Goal: Task Accomplishment & Management: Complete application form

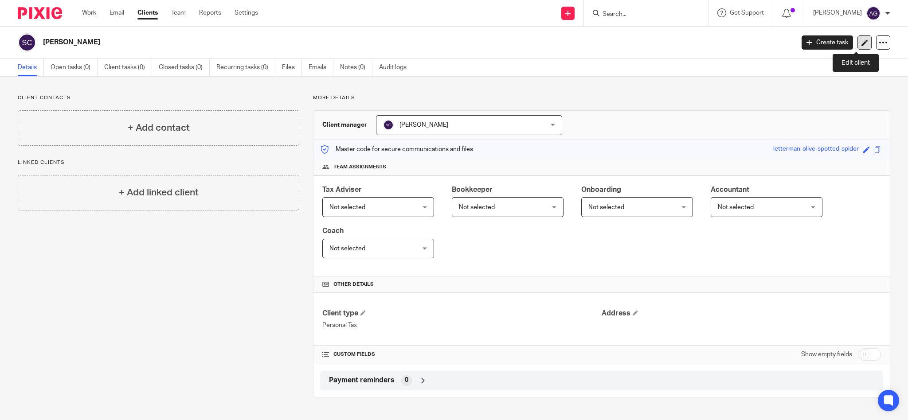
click at [861, 45] on icon at bounding box center [864, 42] width 7 height 7
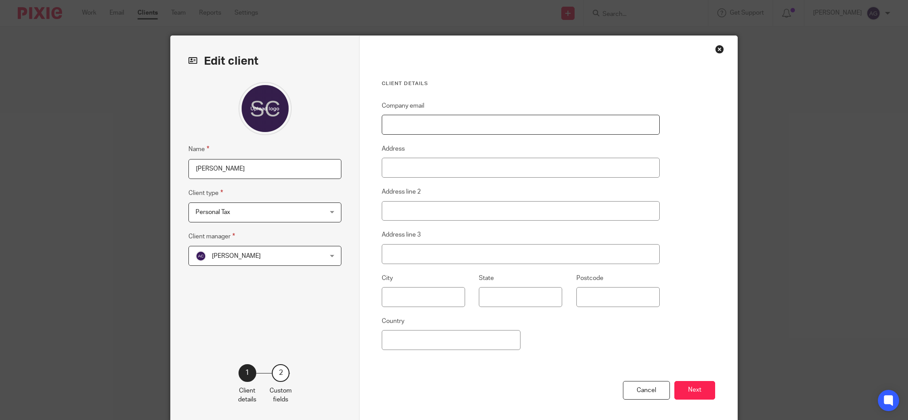
click at [471, 120] on input "Company email" at bounding box center [521, 125] width 278 height 20
paste input "cottlescottle@aol.com"
type input "cottlescottle@aol.com"
click at [404, 159] on input "Address" at bounding box center [521, 168] width 278 height 20
paste input "5 Emlyn Street Stamford, Lincolnshire PE9 1QP United Kingdom"
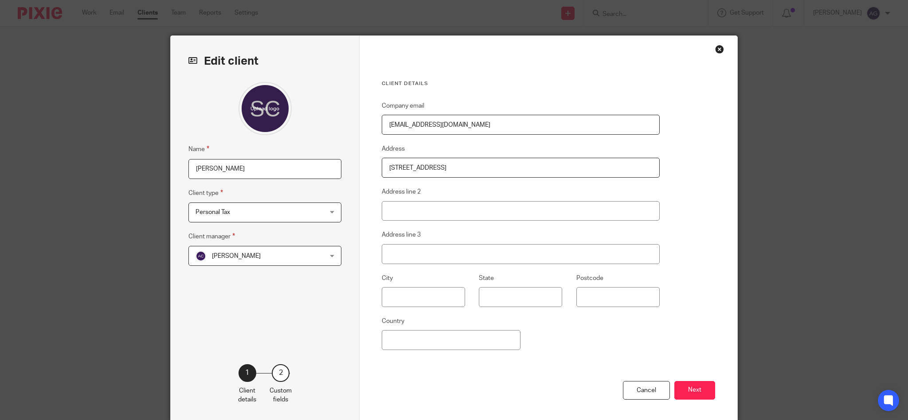
drag, startPoint x: 519, startPoint y: 165, endPoint x: 612, endPoint y: 153, distance: 93.9
click at [609, 153] on fieldset "Address 5 Emlyn Street Stamford, Lincolnshire PE9 1QP United Kingdom" at bounding box center [521, 161] width 278 height 34
drag, startPoint x: 491, startPoint y: 167, endPoint x: 536, endPoint y: 163, distance: 45.4
click at [536, 163] on input "5 Emlyn Street Stamford, Lincolnshire PE9 1QP" at bounding box center [521, 168] width 278 height 20
type input "5 Emlyn Street Stamford, Lincolnshire"
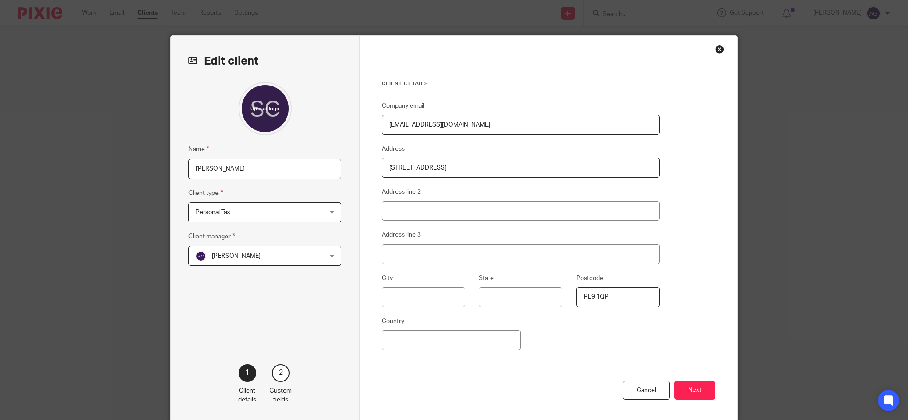
type input "PE9 1QP"
drag, startPoint x: 455, startPoint y: 164, endPoint x: 541, endPoint y: 172, distance: 86.9
click at [542, 172] on input "5 Emlyn Street Stamford, Lincolnshire" at bounding box center [521, 168] width 278 height 20
click at [484, 167] on input "5 Emlyn Street Stamford, Lincolnshire" at bounding box center [521, 168] width 278 height 20
drag, startPoint x: 457, startPoint y: 166, endPoint x: 522, endPoint y: 168, distance: 64.7
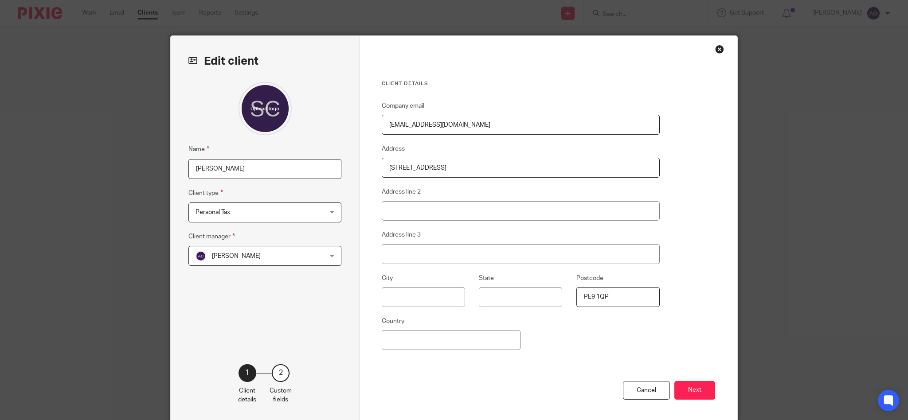
click at [522, 168] on input "5 Emlyn Street Stamford, Lincolnshire" at bounding box center [521, 168] width 278 height 20
type input "5 Emlyn Street Stamford,"
type input "Lincolnshire"
drag, startPoint x: 427, startPoint y: 164, endPoint x: 455, endPoint y: 164, distance: 28.4
click at [455, 164] on input "5 Emlyn Street Stamford," at bounding box center [521, 168] width 278 height 20
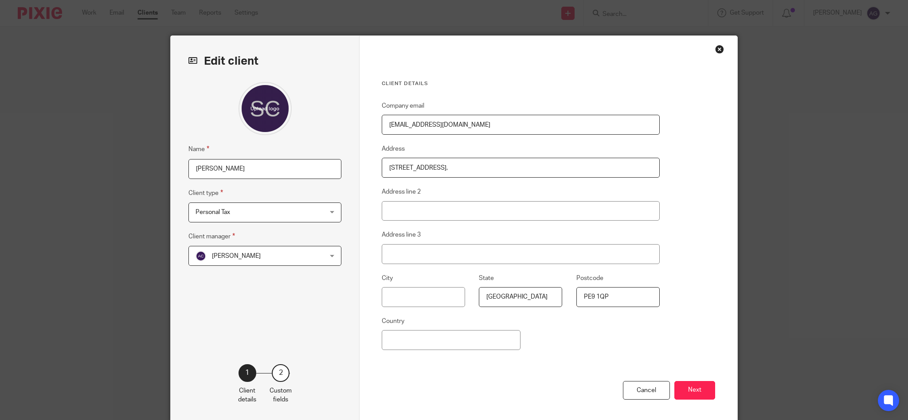
type input "5 Emlyn Street"
click at [430, 293] on input "Stamford," at bounding box center [423, 297] width 83 height 20
click at [432, 297] on input "Stamford," at bounding box center [423, 297] width 83 height 20
click at [439, 294] on input "Stamford," at bounding box center [423, 297] width 83 height 20
type input "Stamford"
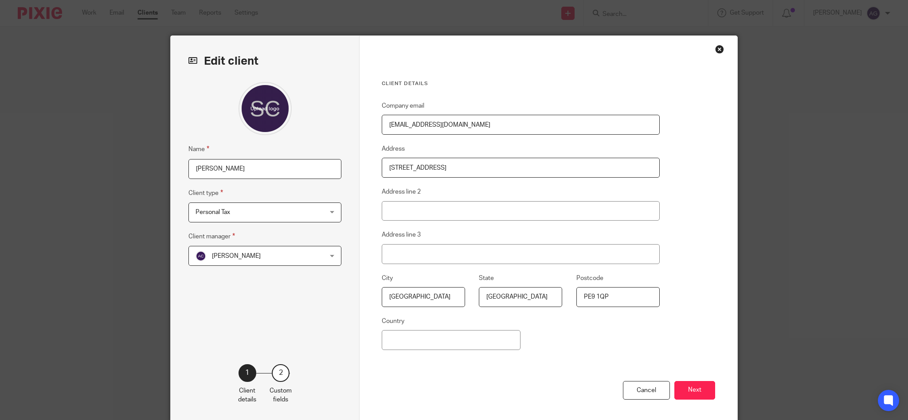
click at [450, 164] on input "5 Emlyn Street" at bounding box center [521, 168] width 278 height 20
click at [694, 390] on button "Next" at bounding box center [694, 390] width 41 height 19
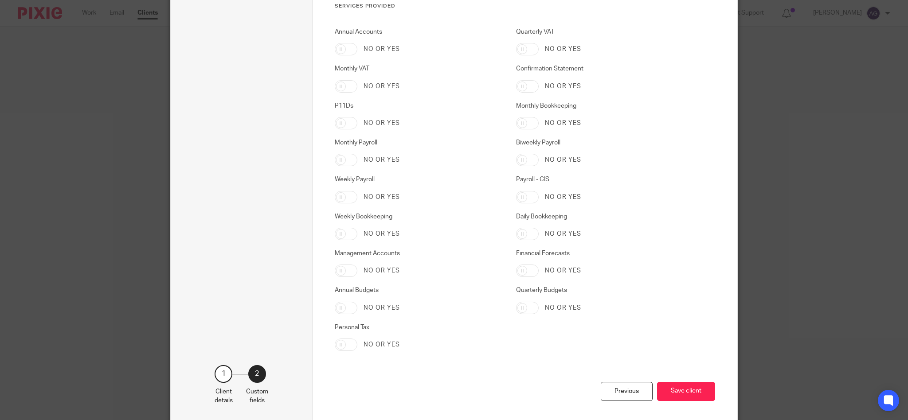
scroll to position [1395, 0]
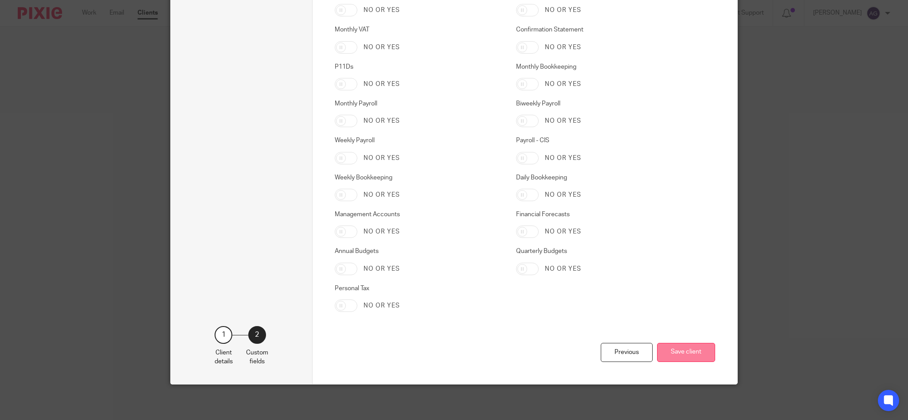
click at [678, 353] on button "Save client" at bounding box center [686, 352] width 58 height 19
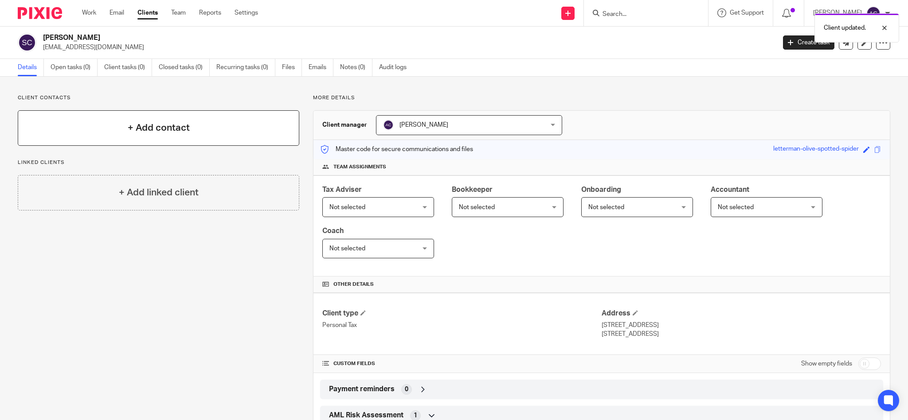
click at [172, 130] on h4 "+ Add contact" at bounding box center [159, 128] width 62 height 14
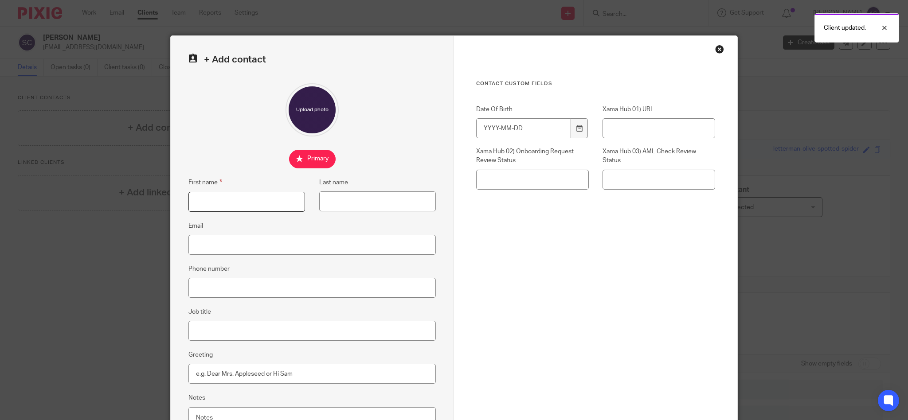
drag, startPoint x: 246, startPoint y: 198, endPoint x: 230, endPoint y: 184, distance: 21.7
click at [246, 198] on input "First name" at bounding box center [246, 202] width 117 height 20
type input "Sarah"
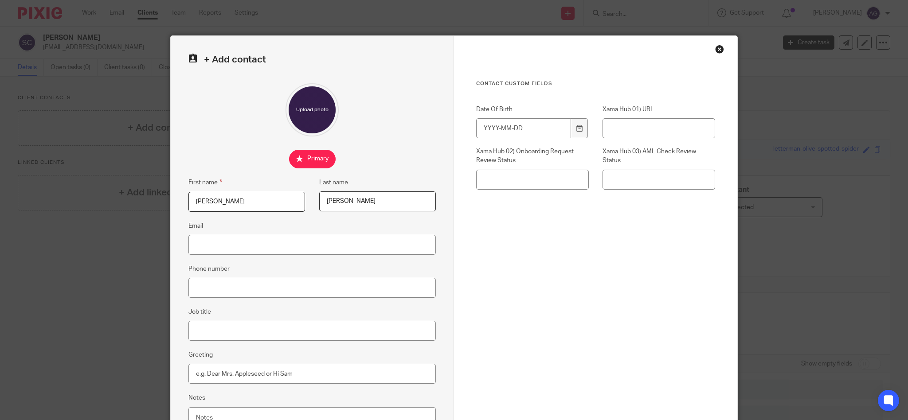
type input "Cottle"
click at [246, 245] on input "Email" at bounding box center [311, 245] width 247 height 20
click at [254, 248] on input "Email" at bounding box center [311, 245] width 247 height 20
paste input "[EMAIL_ADDRESS][DOMAIN_NAME]"
type input "[EMAIL_ADDRESS][DOMAIN_NAME]"
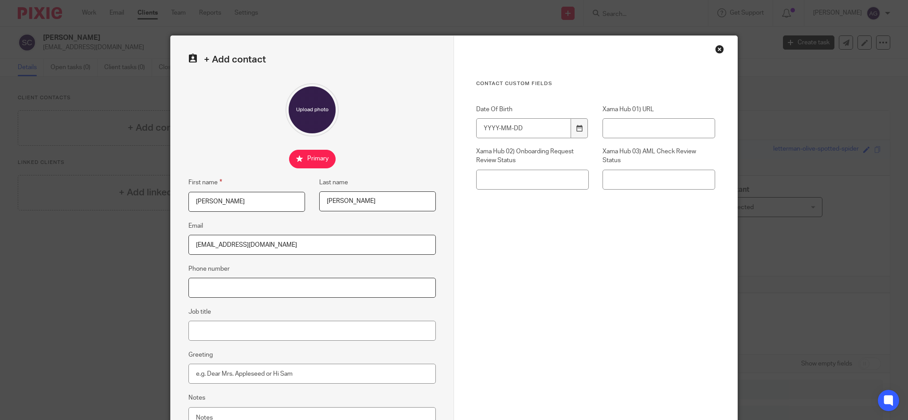
click at [211, 286] on input "Phone number" at bounding box center [311, 288] width 247 height 20
paste input "07736061255"
type input "07736061255"
click at [221, 369] on input "Greeting" at bounding box center [311, 374] width 247 height 20
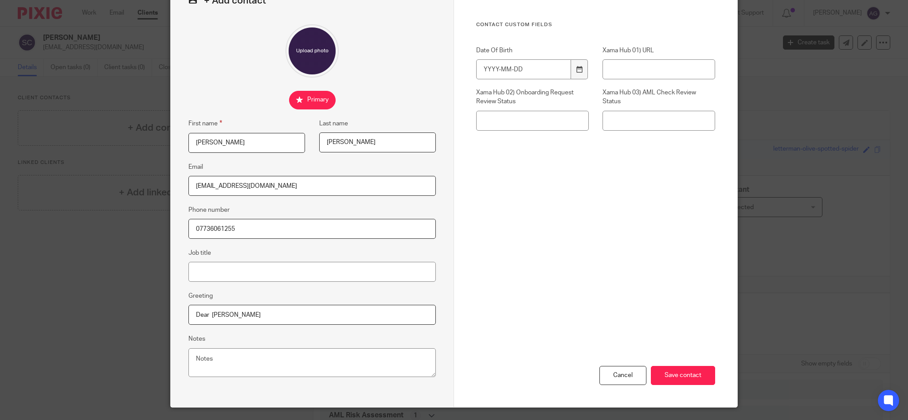
scroll to position [82, 0]
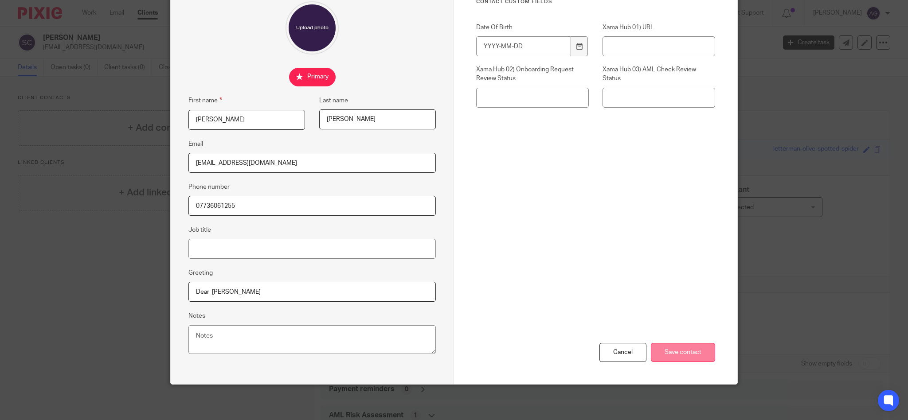
type input "Dear Sarah"
click at [675, 355] on input "Save contact" at bounding box center [683, 352] width 64 height 19
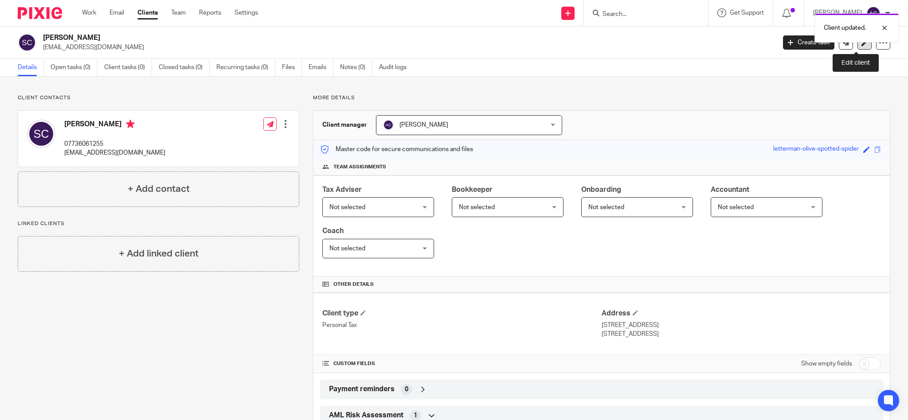
click at [861, 43] on icon at bounding box center [864, 42] width 7 height 7
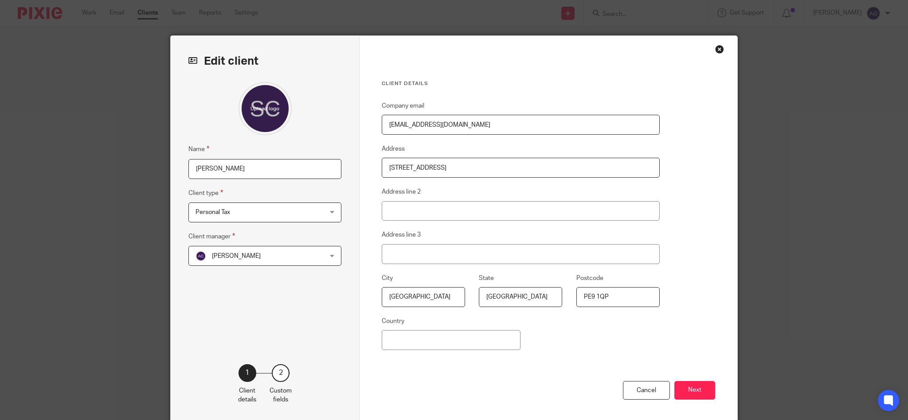
click at [855, 43] on div "Edit client Name [PERSON_NAME] Client type Personal Tax Personal Tax Limited co…" at bounding box center [454, 210] width 908 height 420
click at [683, 389] on button "Next" at bounding box center [694, 390] width 41 height 19
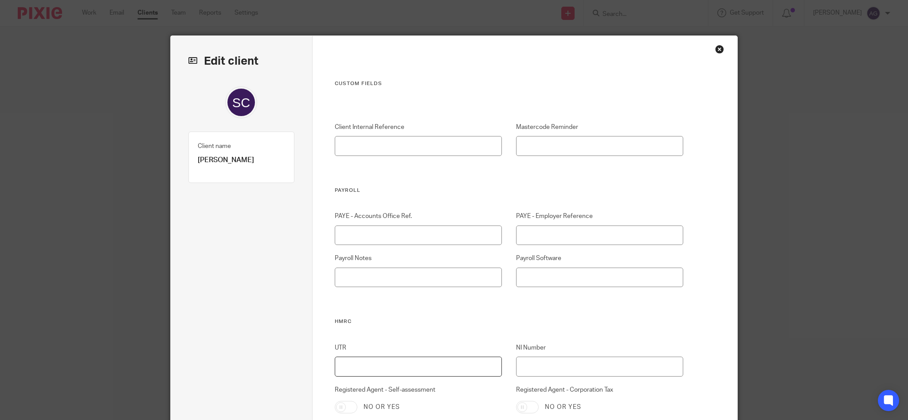
click at [434, 367] on input "UTR" at bounding box center [419, 367] width 168 height 20
click at [393, 366] on input "74102" at bounding box center [419, 367] width 168 height 20
type input "7410289969"
click at [534, 366] on input "NI Number" at bounding box center [600, 367] width 168 height 20
click at [554, 367] on input "NI Number" at bounding box center [600, 367] width 168 height 20
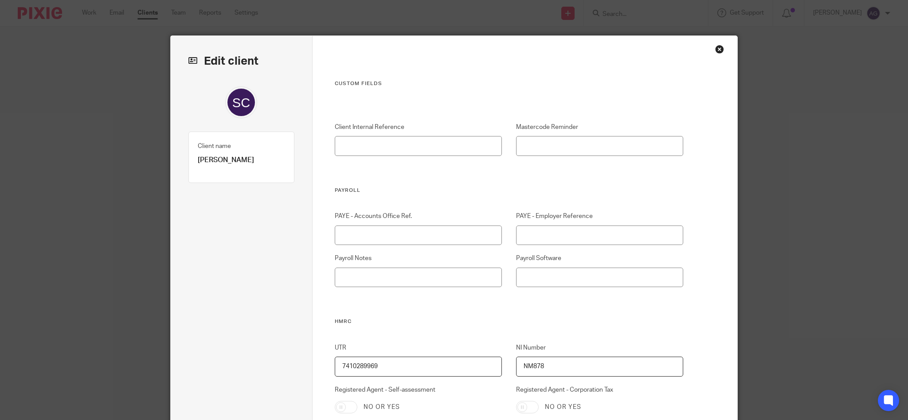
click at [571, 371] on input "NM878" at bounding box center [600, 367] width 168 height 20
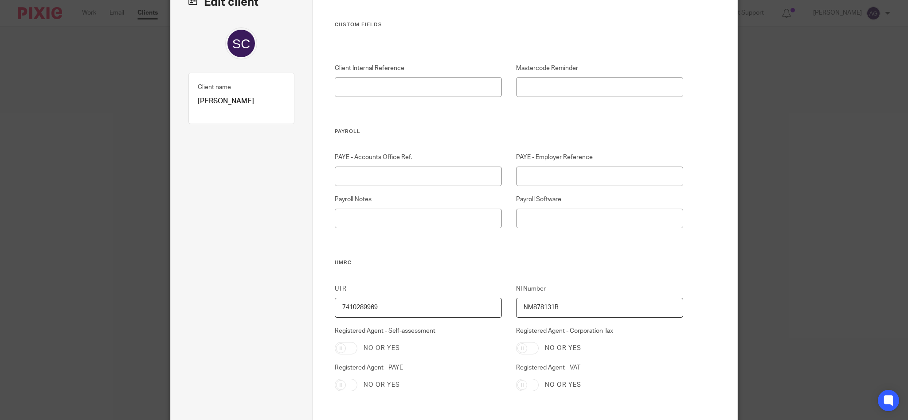
scroll to position [118, 0]
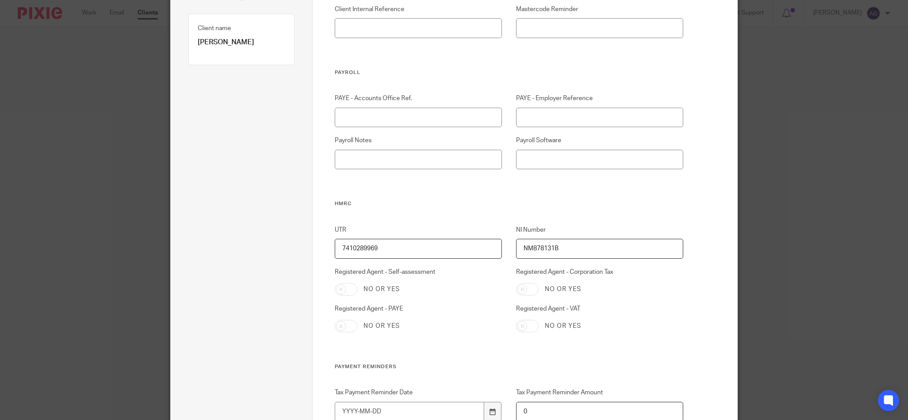
type input "NM878131B"
click at [340, 287] on input "Registered Agent - Self-assessment" at bounding box center [346, 289] width 23 height 12
checkbox input "true"
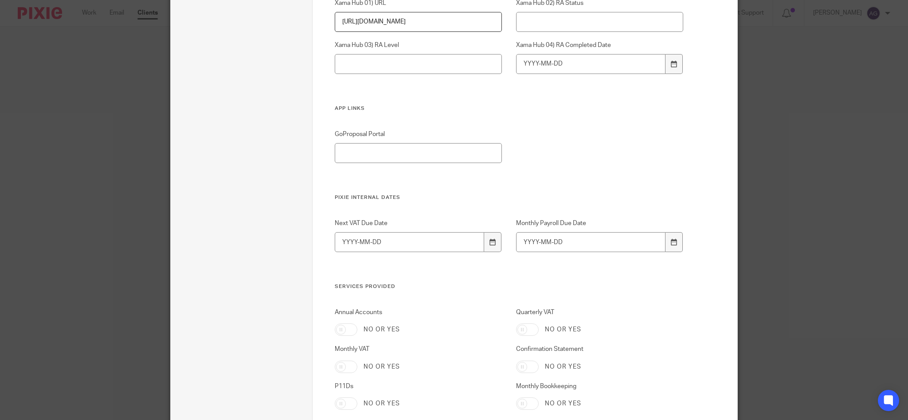
scroll to position [1123, 0]
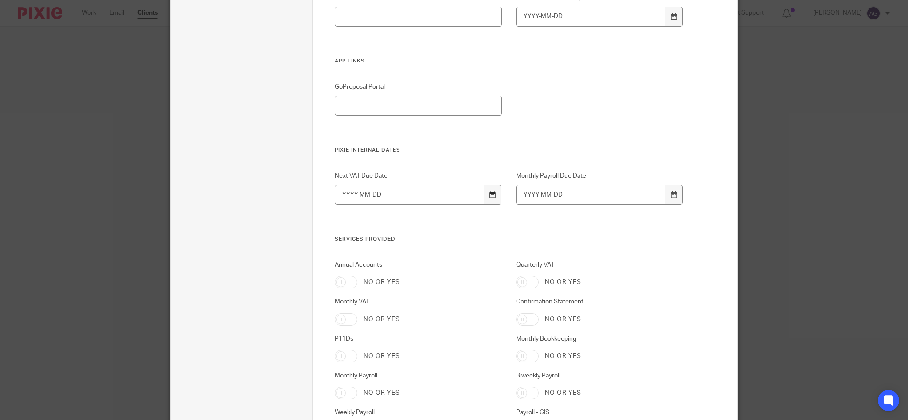
click at [491, 194] on icon at bounding box center [492, 195] width 7 height 7
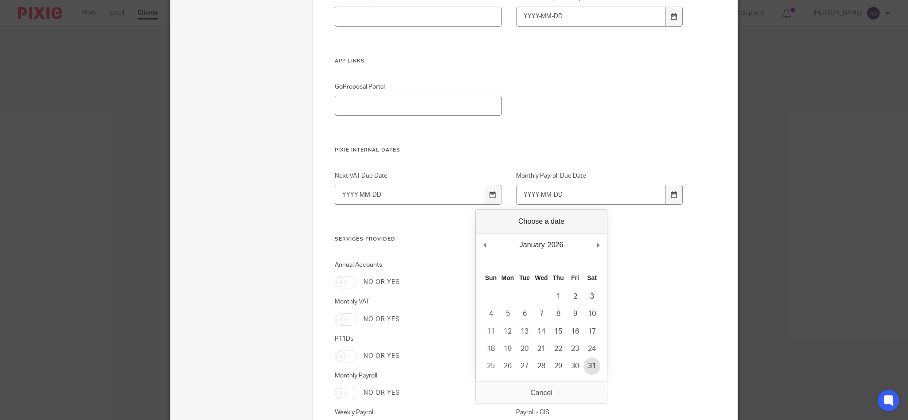
type input "2026-01-31"
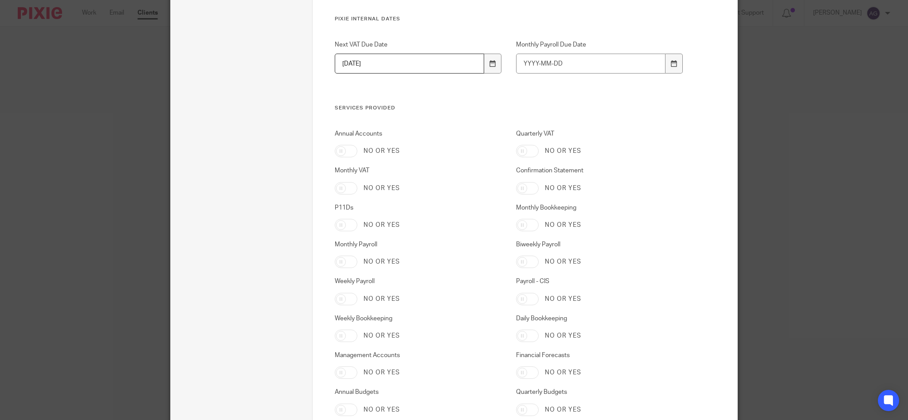
scroll to position [1395, 0]
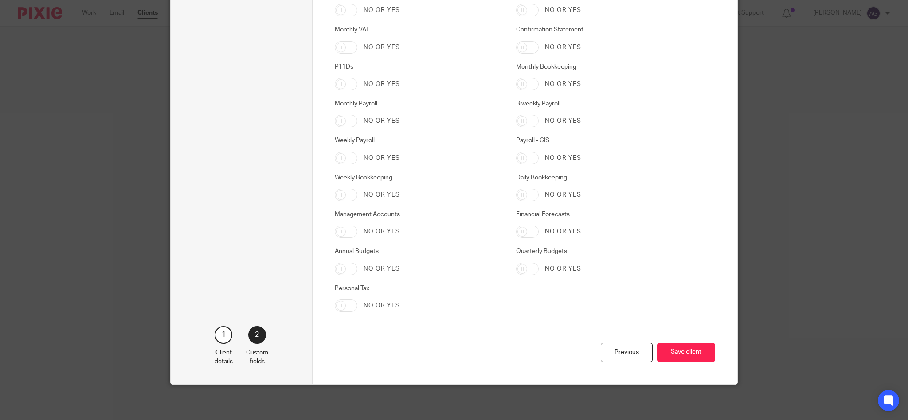
click at [345, 307] on input "Personal Tax" at bounding box center [346, 306] width 23 height 12
checkbox input "true"
click at [684, 349] on button "Save client" at bounding box center [686, 352] width 58 height 19
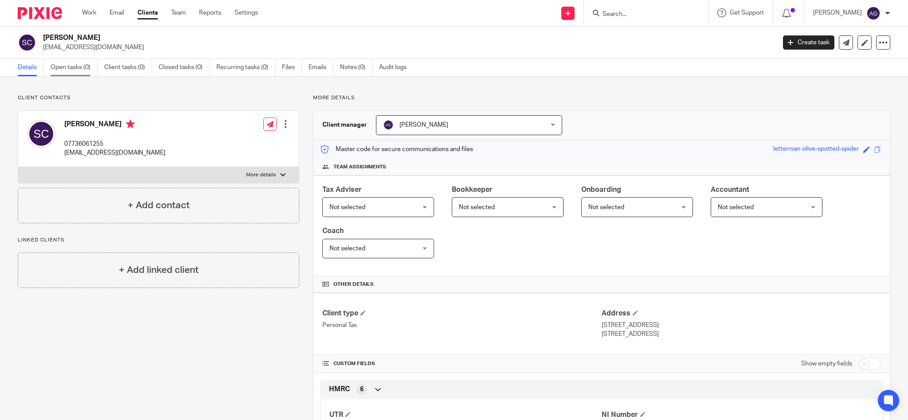
click at [83, 67] on link "Open tasks (0)" at bounding box center [74, 67] width 47 height 17
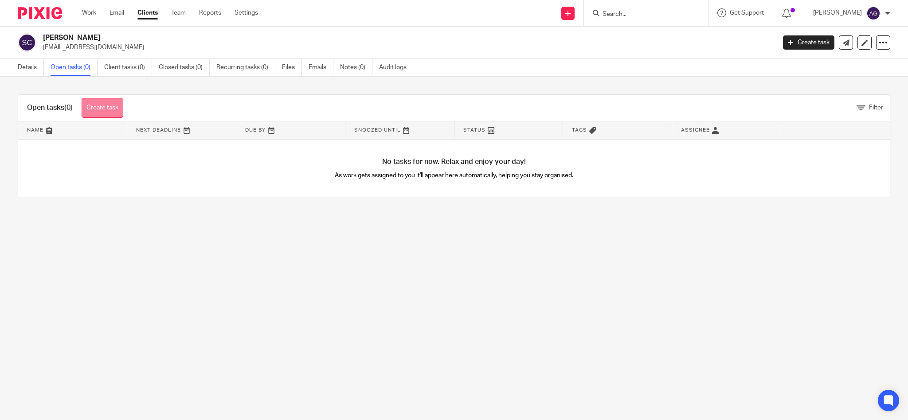
click at [103, 108] on link "Create task" at bounding box center [103, 108] width 42 height 20
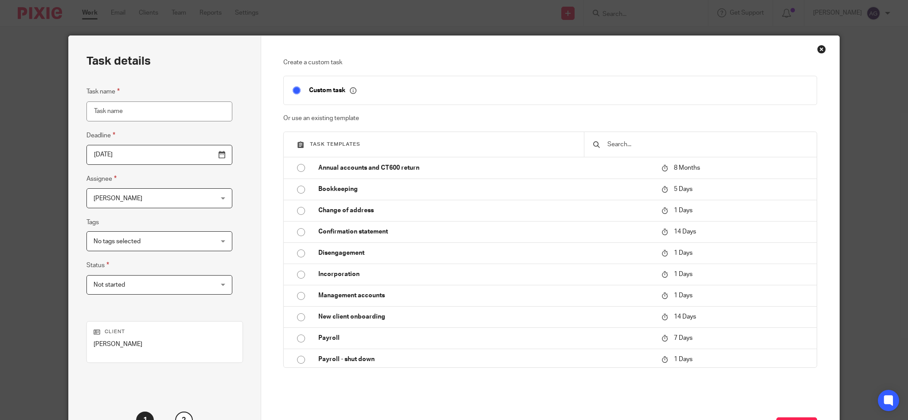
click at [155, 202] on span "[PERSON_NAME]" at bounding box center [149, 198] width 111 height 19
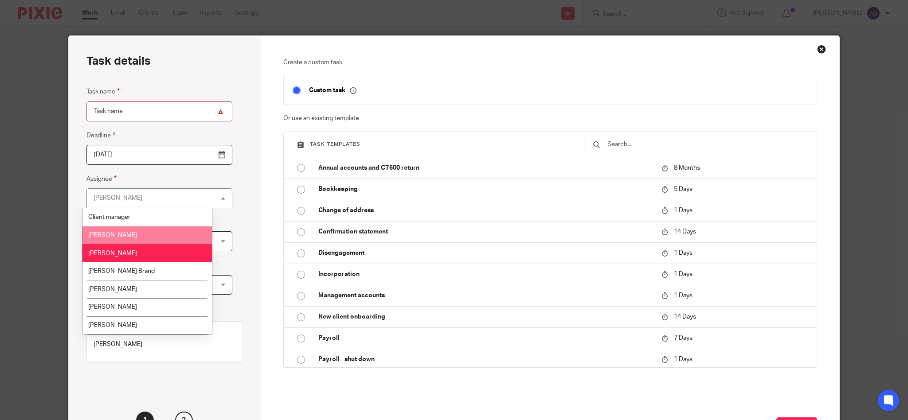
click at [119, 236] on span "Andrew Cross" at bounding box center [112, 235] width 49 height 6
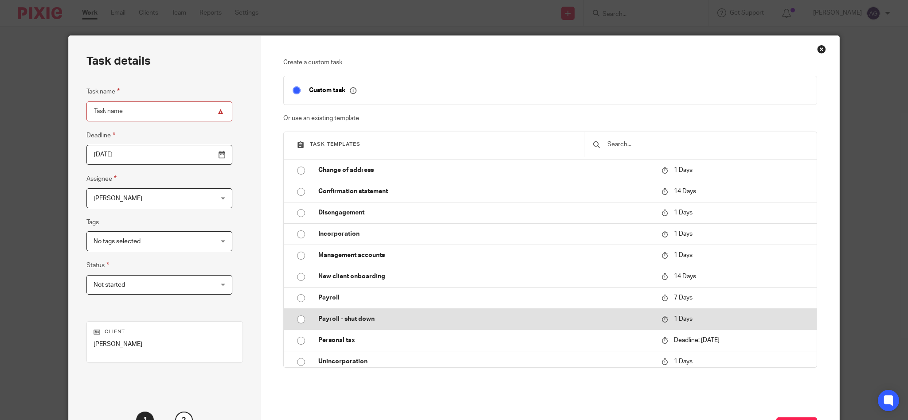
scroll to position [59, 0]
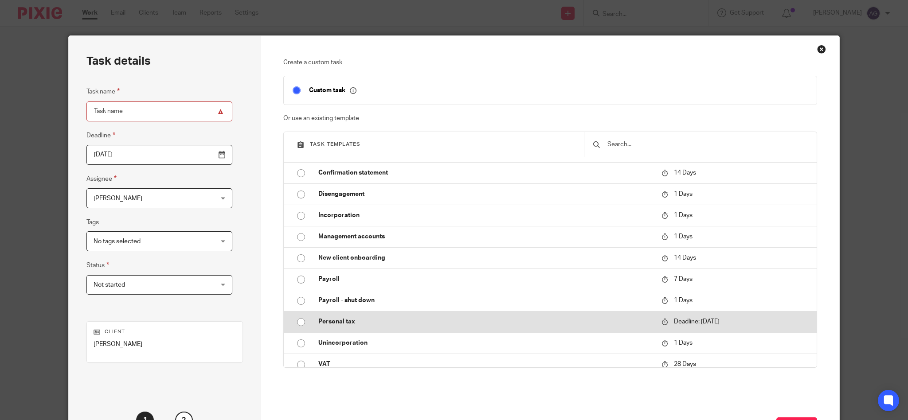
click at [315, 327] on td "Personal tax" at bounding box center [482, 321] width 347 height 21
type input "2026-01-31"
type input "Personal tax"
checkbox input "false"
radio input "true"
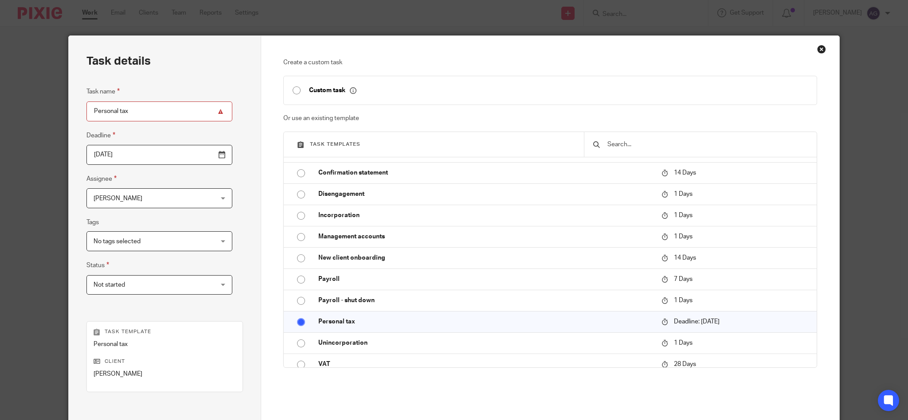
scroll to position [104, 0]
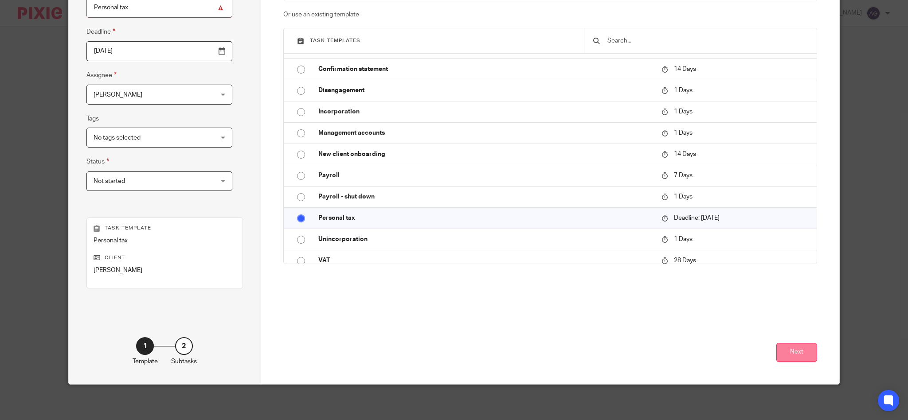
click at [799, 347] on button "Next" at bounding box center [796, 352] width 41 height 19
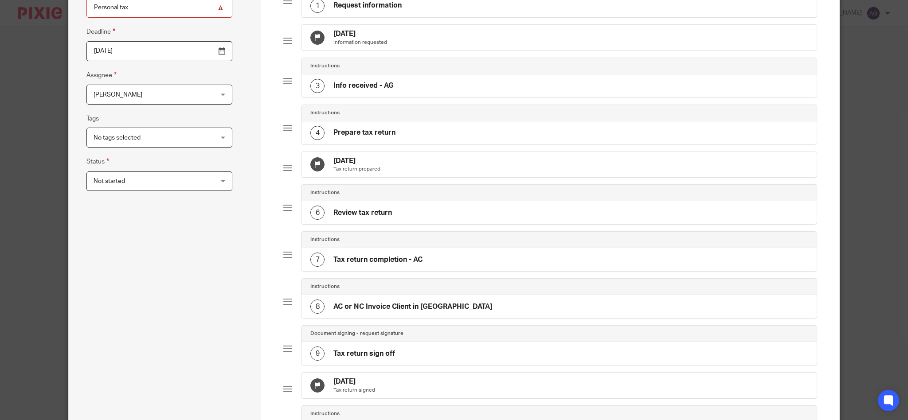
scroll to position [340, 0]
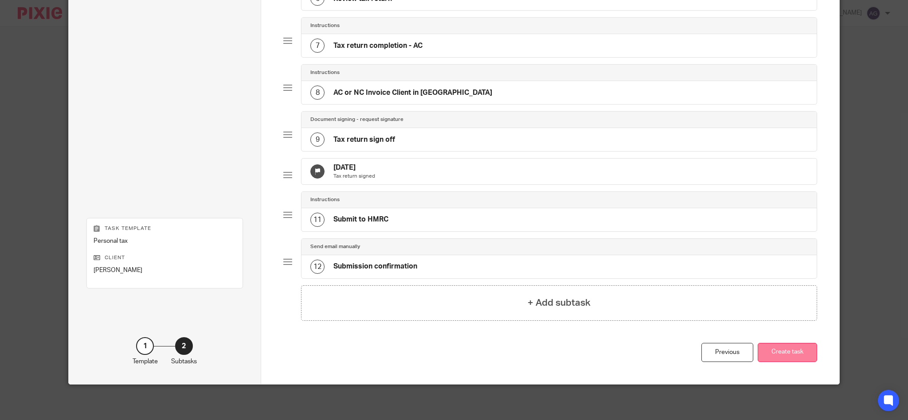
click at [758, 350] on button "Create task" at bounding box center [787, 352] width 59 height 19
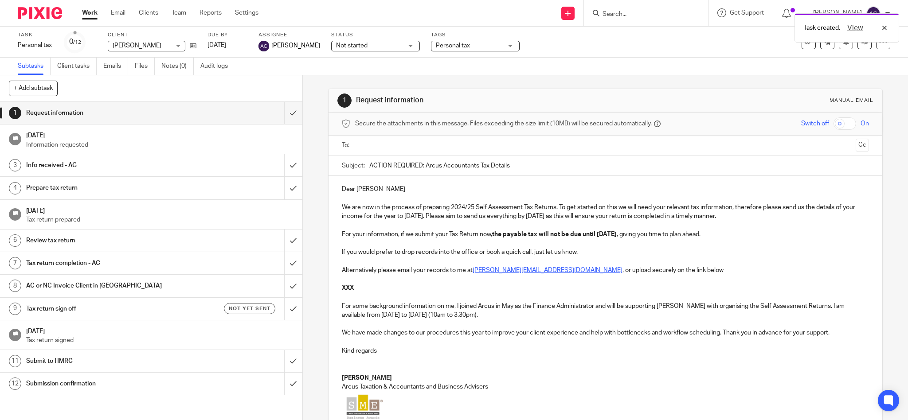
click at [336, 188] on div "Dear Sarah We are now in the process of preparing 2024/25 Self Assessment Tax R…" at bounding box center [606, 313] width 554 height 275
click at [344, 189] on p "Dear [PERSON_NAME]" at bounding box center [606, 189] width 528 height 9
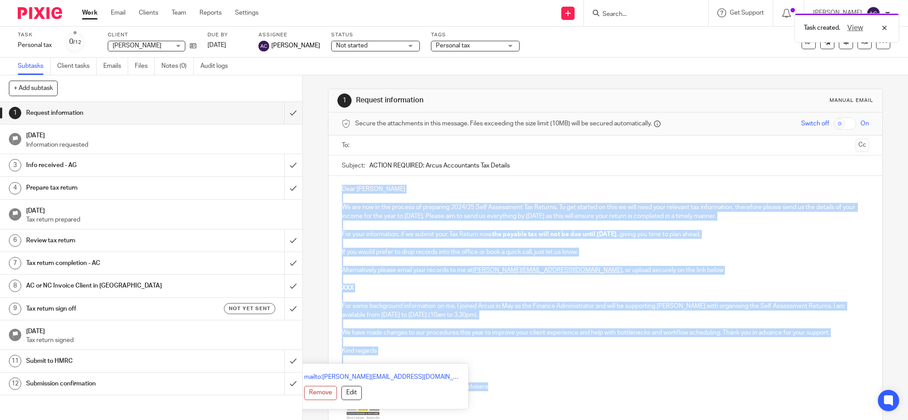
scroll to position [110, 0]
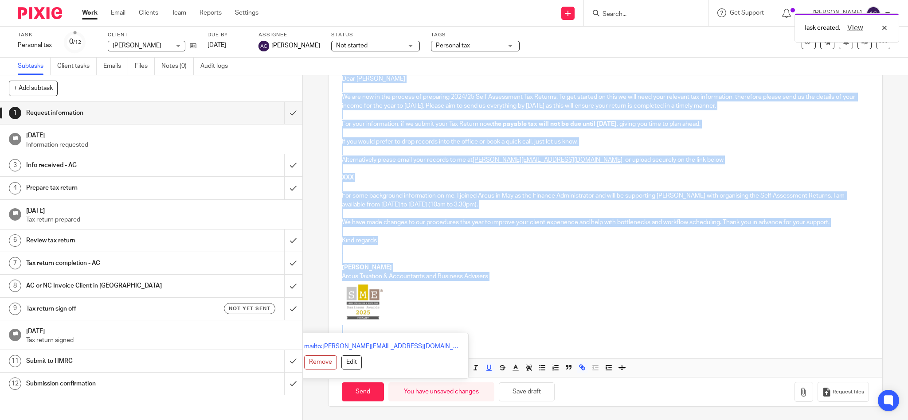
drag, startPoint x: 337, startPoint y: 187, endPoint x: 487, endPoint y: 432, distance: 287.3
click at [487, 420] on html "Work Email Clients Team Reports Settings Work Email Clients Team Reports Settin…" at bounding box center [454, 210] width 908 height 420
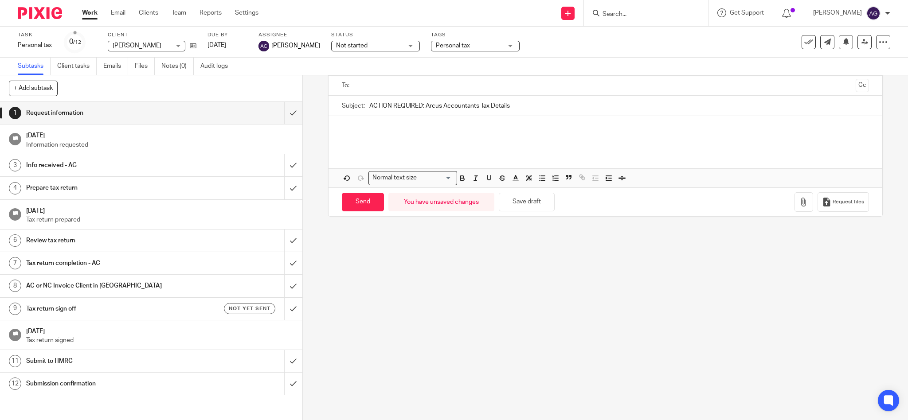
scroll to position [102, 0]
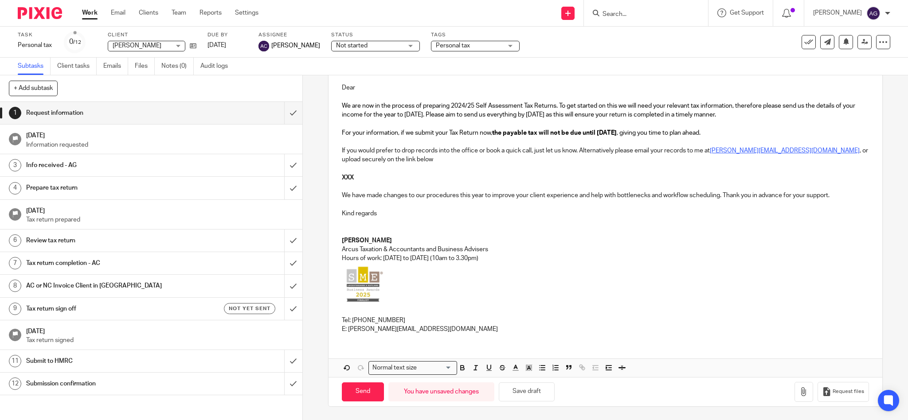
click at [372, 176] on p "XXX" at bounding box center [606, 177] width 528 height 9
drag, startPoint x: 339, startPoint y: 177, endPoint x: 353, endPoint y: 178, distance: 14.7
click at [353, 178] on p "XXX" at bounding box center [606, 177] width 528 height 9
click at [833, 393] on span "Request files" at bounding box center [848, 391] width 31 height 7
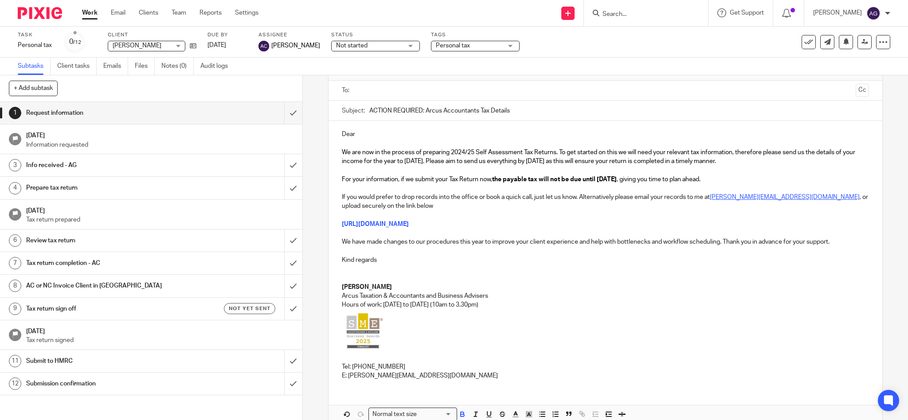
scroll to position [0, 0]
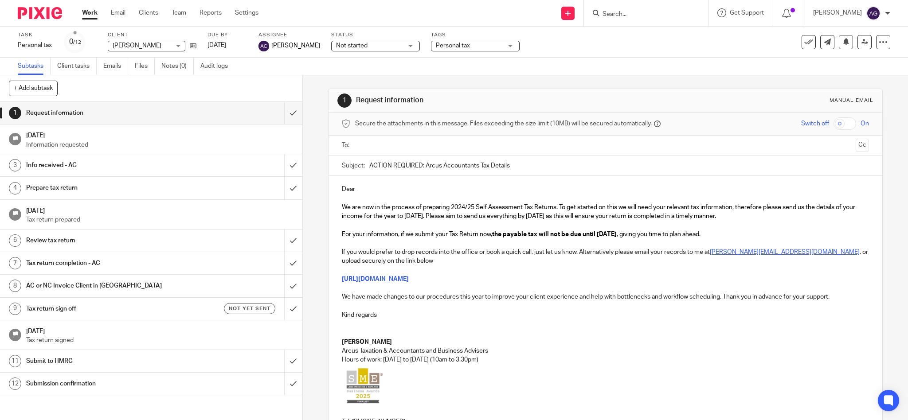
click at [384, 187] on p "Dear" at bounding box center [606, 189] width 528 height 9
click at [408, 145] on input "text" at bounding box center [605, 146] width 494 height 10
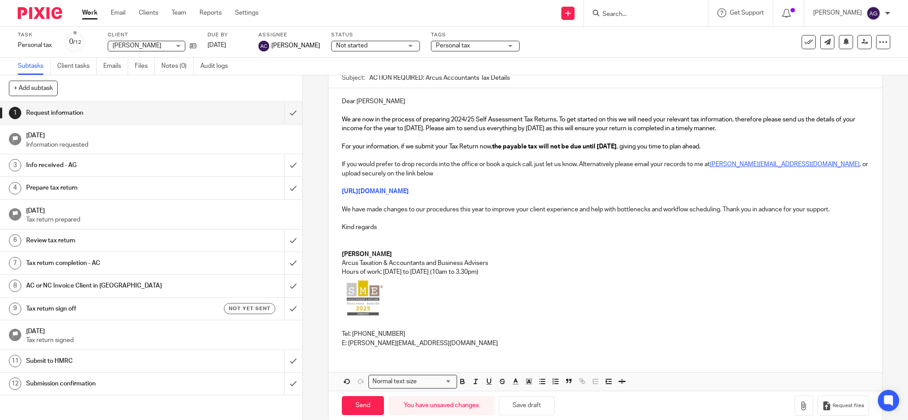
scroll to position [104, 0]
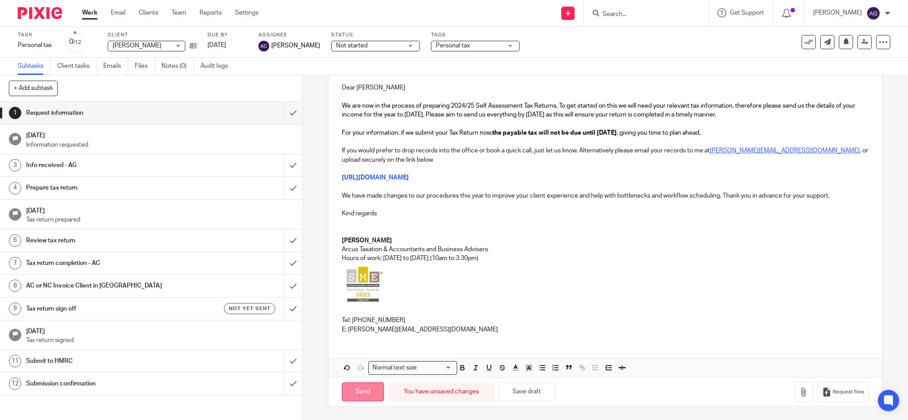
click at [362, 394] on input "Send" at bounding box center [363, 392] width 42 height 19
type input "Sent"
click at [385, 82] on div "Dear Karen We are now in the process of preparing 2024/25 Self Assessment Tax R…" at bounding box center [606, 207] width 554 height 266
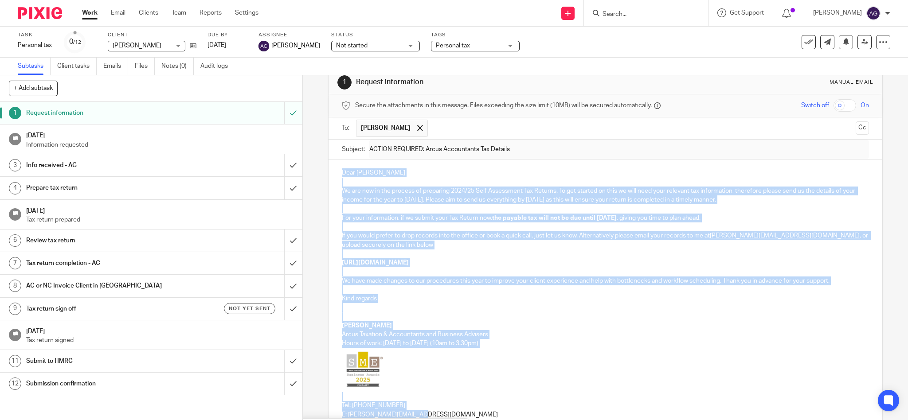
scroll to position [0, 0]
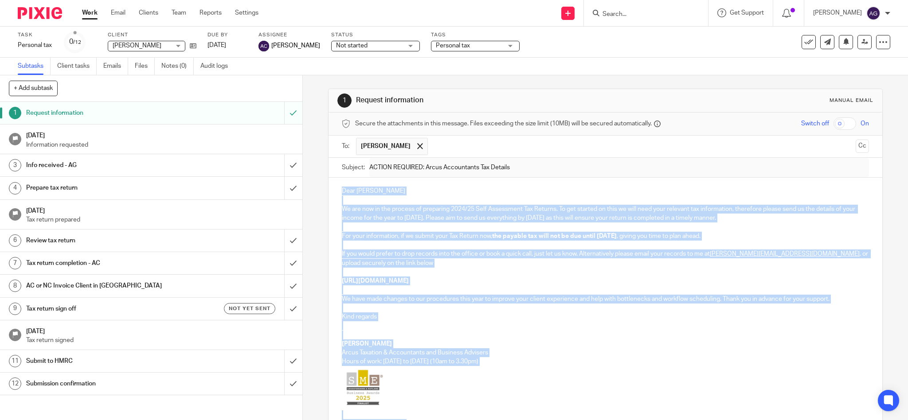
drag, startPoint x: 422, startPoint y: 330, endPoint x: 325, endPoint y: 74, distance: 274.2
click at [325, 74] on main "Task Personal tax Save Personal tax 0 /12 Client Sarah Cottle Sarah Cottle No c…" at bounding box center [454, 210] width 908 height 420
copy div "Dear Sarah We are now in the process of preparing 2024/25 Self Assessment Tax R…"
click at [824, 40] on icon at bounding box center [827, 42] width 7 height 7
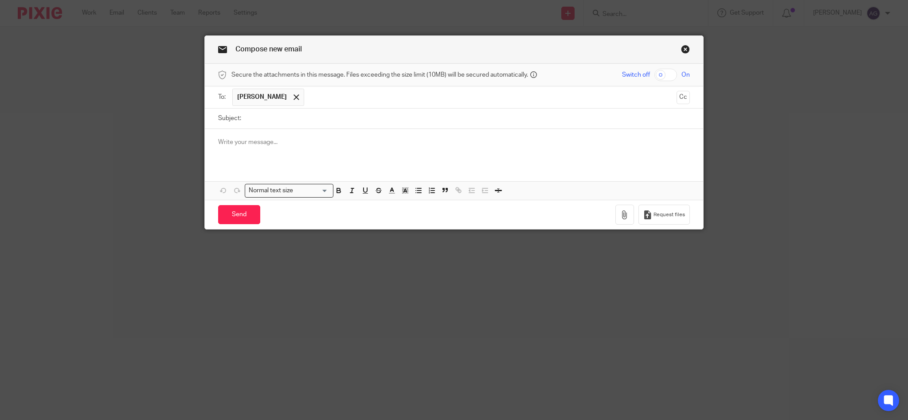
click at [278, 142] on p at bounding box center [454, 142] width 472 height 9
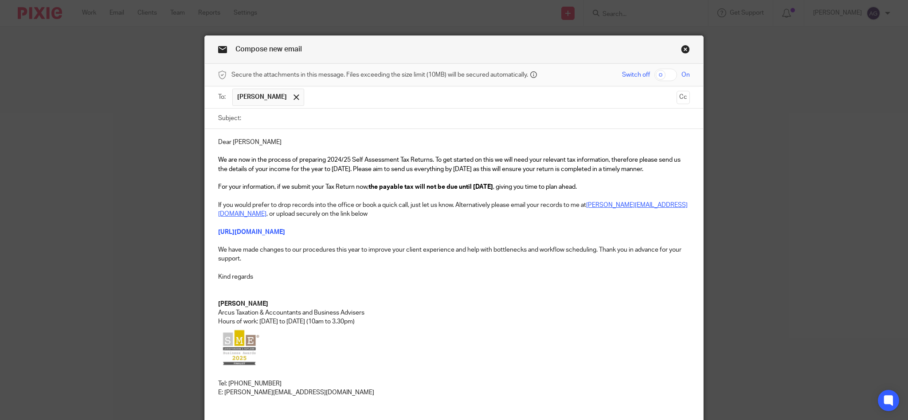
click at [282, 124] on input "Subject:" at bounding box center [468, 119] width 444 height 20
click at [276, 121] on input "Subject:" at bounding box center [468, 119] width 444 height 20
paste input "ACTION REQUIRED: Arcus Accountants Tax Details"
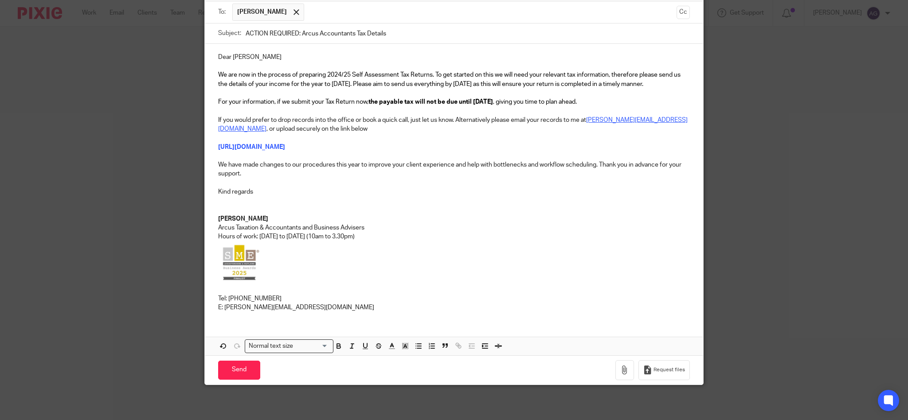
scroll to position [86, 0]
type input "ACTION REQUIRED: Arcus Accountants Tax Details"
click at [235, 370] on input "Send" at bounding box center [239, 369] width 42 height 19
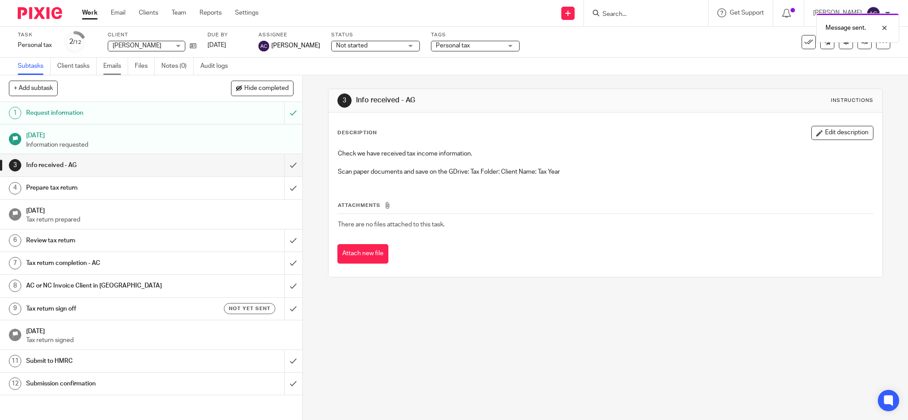
click at [117, 64] on link "Emails" at bounding box center [115, 66] width 25 height 17
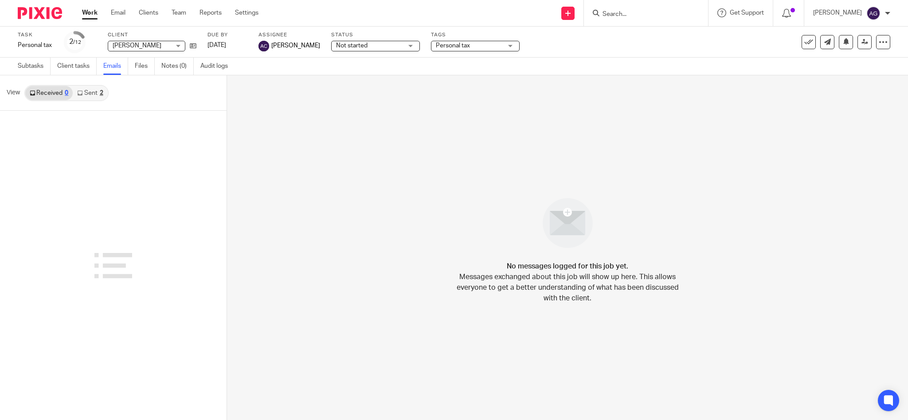
click at [83, 94] on link "Sent 2" at bounding box center [90, 93] width 35 height 14
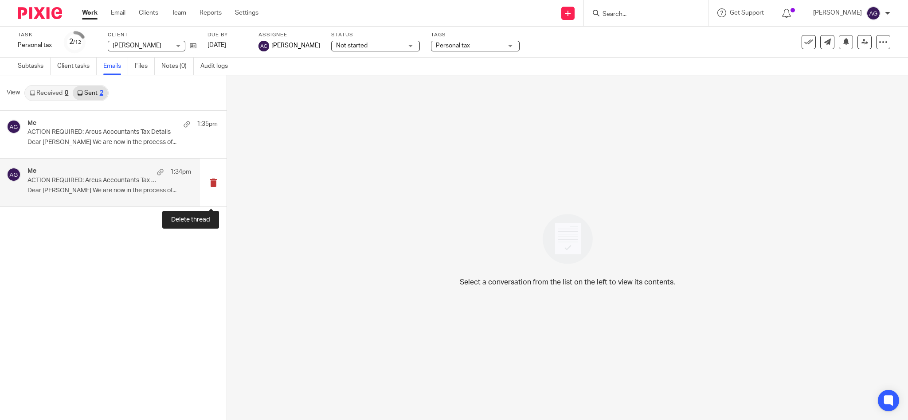
click at [210, 183] on button at bounding box center [213, 182] width 27 height 47
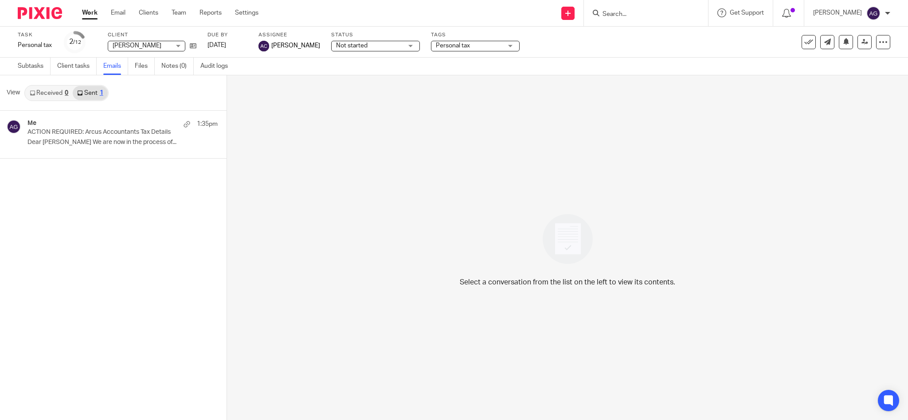
click at [644, 19] on div at bounding box center [646, 13] width 124 height 26
click at [644, 12] on input "Search" at bounding box center [642, 15] width 80 height 8
type input "[PERSON_NAME]"
click at [669, 33] on link at bounding box center [659, 34] width 118 height 13
